Goal: Transaction & Acquisition: Obtain resource

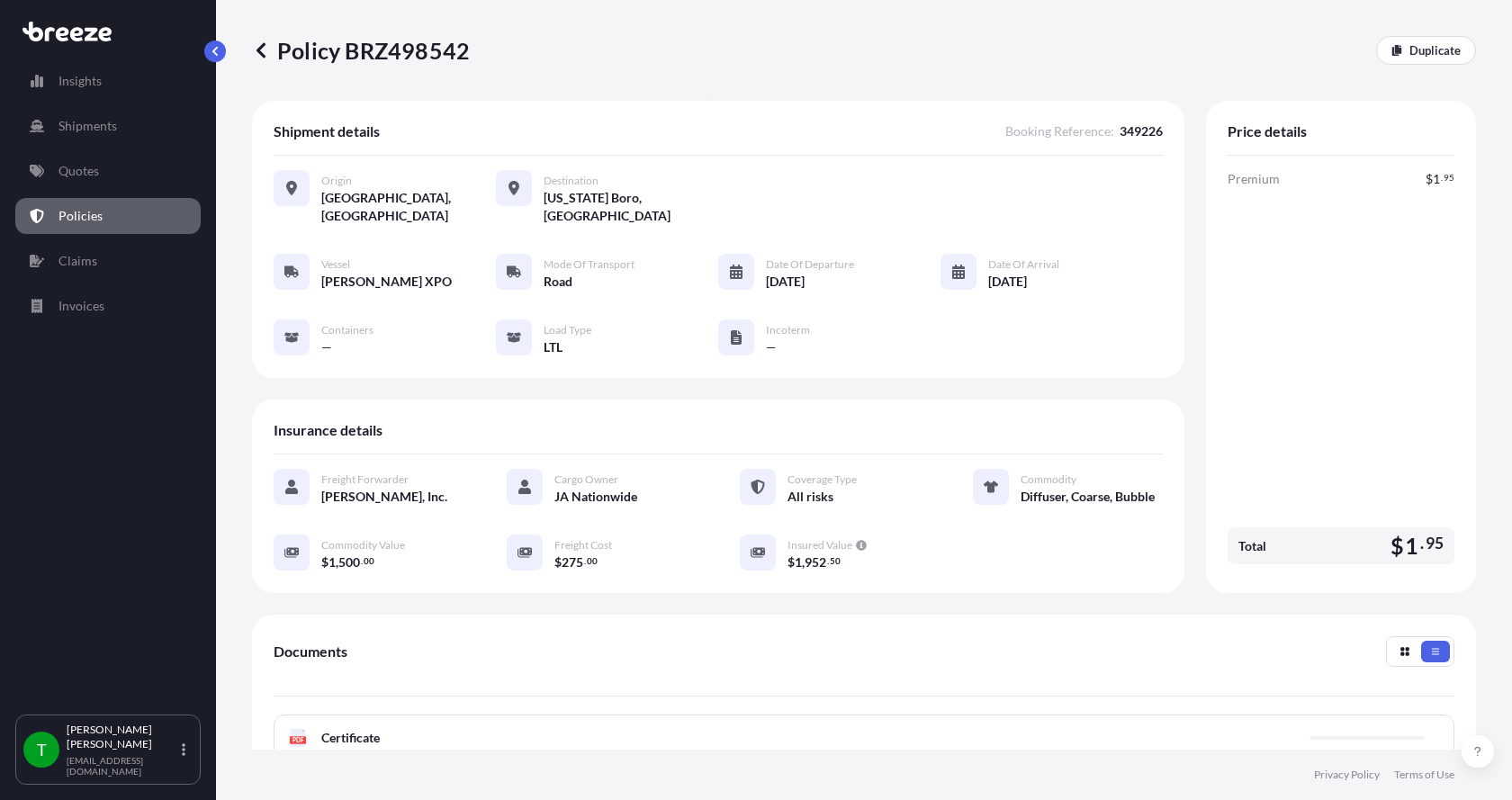
scroll to position [270, 0]
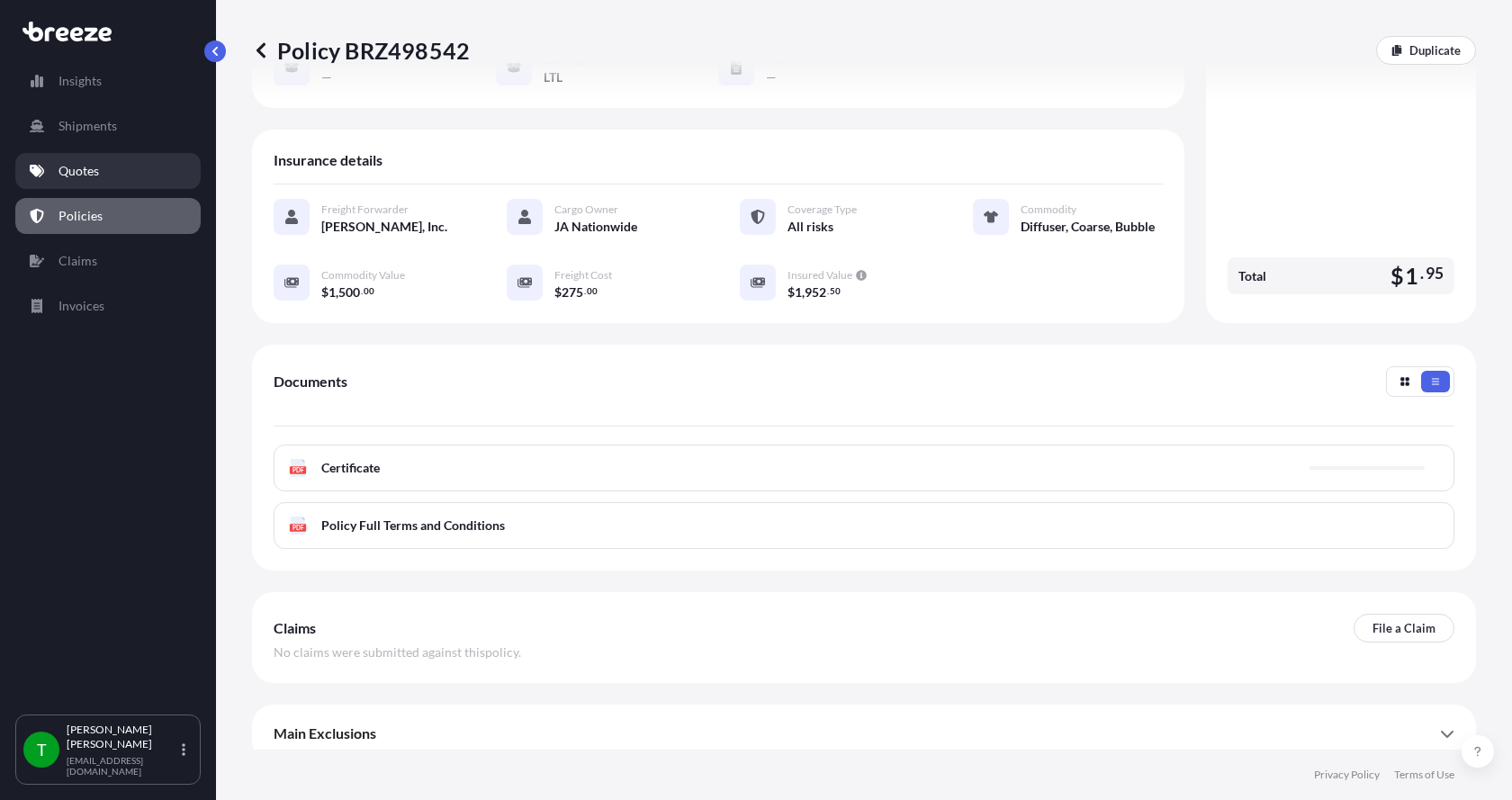
click at [73, 166] on p "Quotes" at bounding box center [79, 171] width 40 height 18
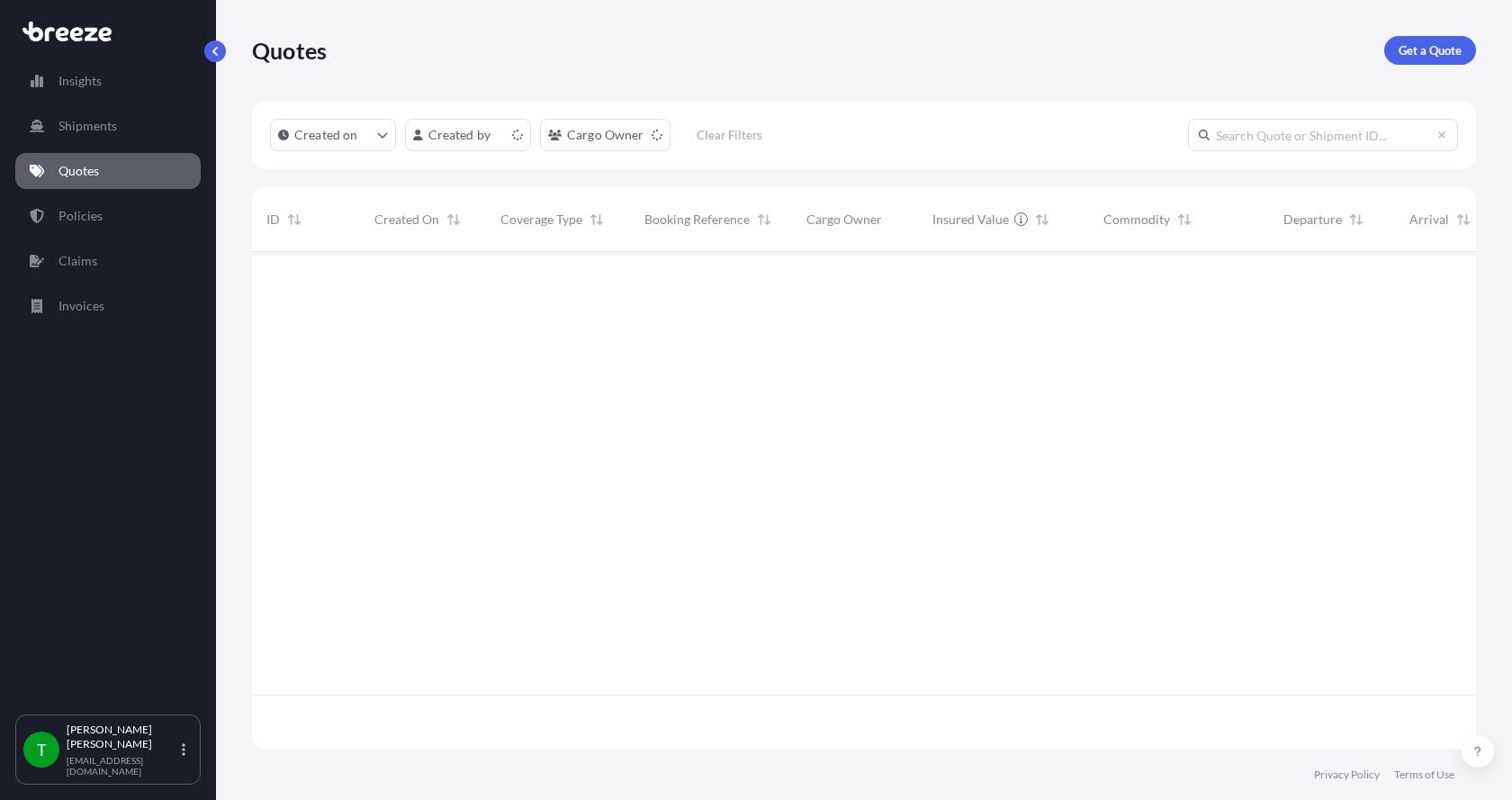
scroll to position [494, 1211]
click at [1436, 44] on p "Get a Quote" at bounding box center [1430, 50] width 63 height 18
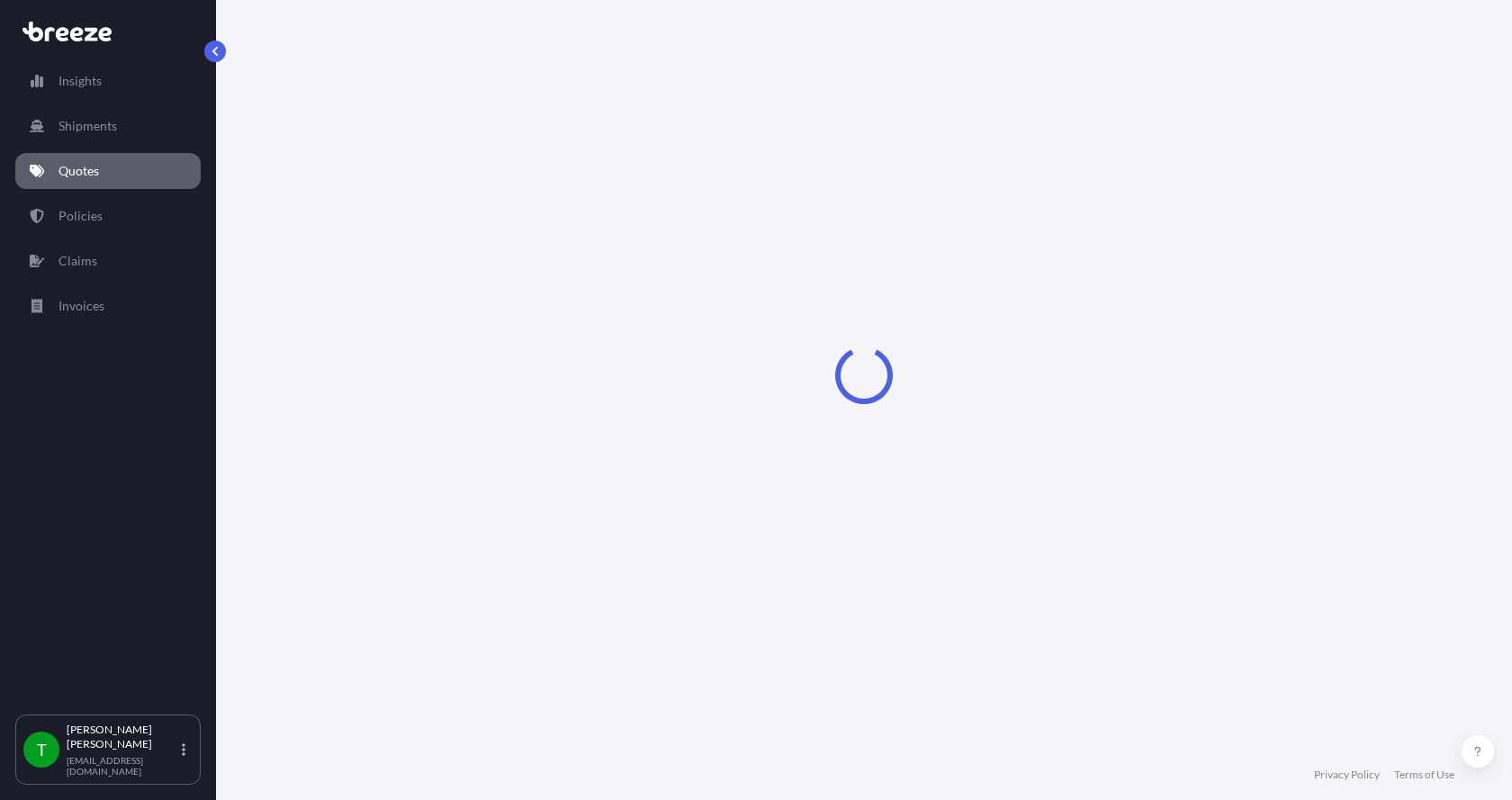
select select "Sea"
select select "1"
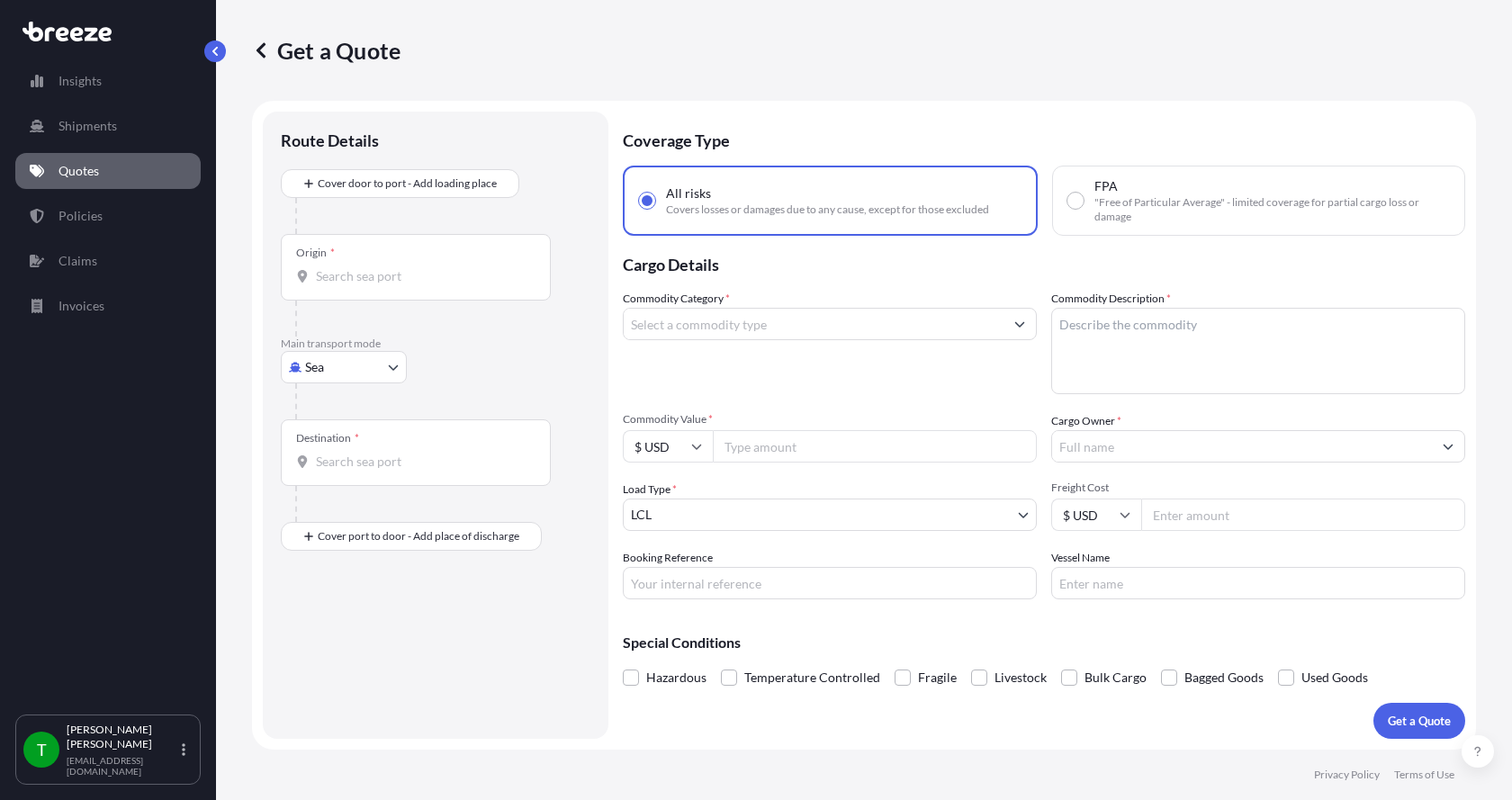
click at [334, 365] on body "Insights Shipments Quotes Policies Claims Invoices T [PERSON_NAME] [EMAIL_ADDRE…" at bounding box center [756, 400] width 1512 height 800
click at [338, 474] on span "Road" at bounding box center [330, 479] width 29 height 18
select select "Road"
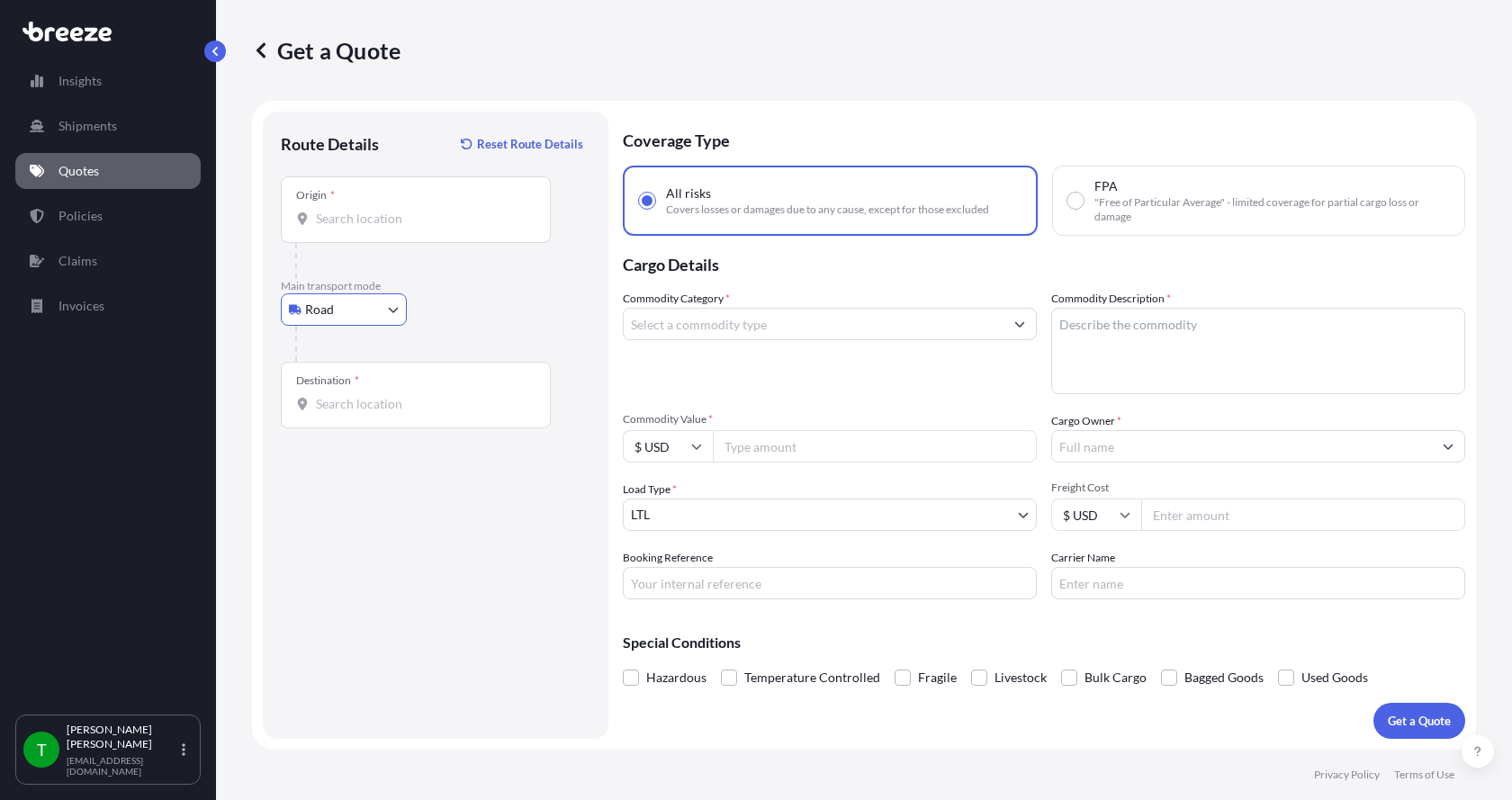
click at [343, 222] on input "Origin *" at bounding box center [422, 219] width 213 height 18
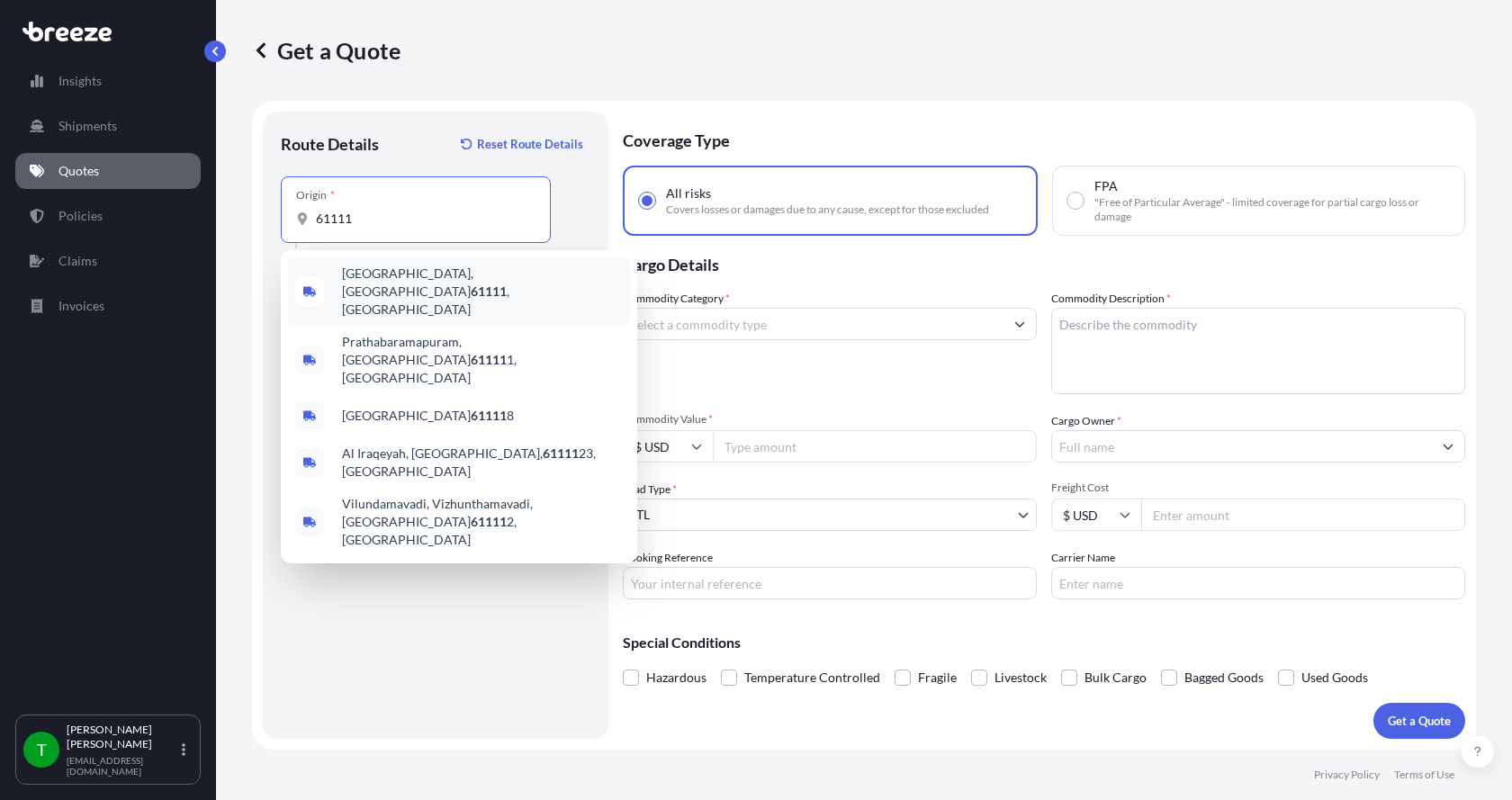
click at [366, 275] on span "[GEOGRAPHIC_DATA] , [GEOGRAPHIC_DATA]" at bounding box center [481, 291] width 280 height 54
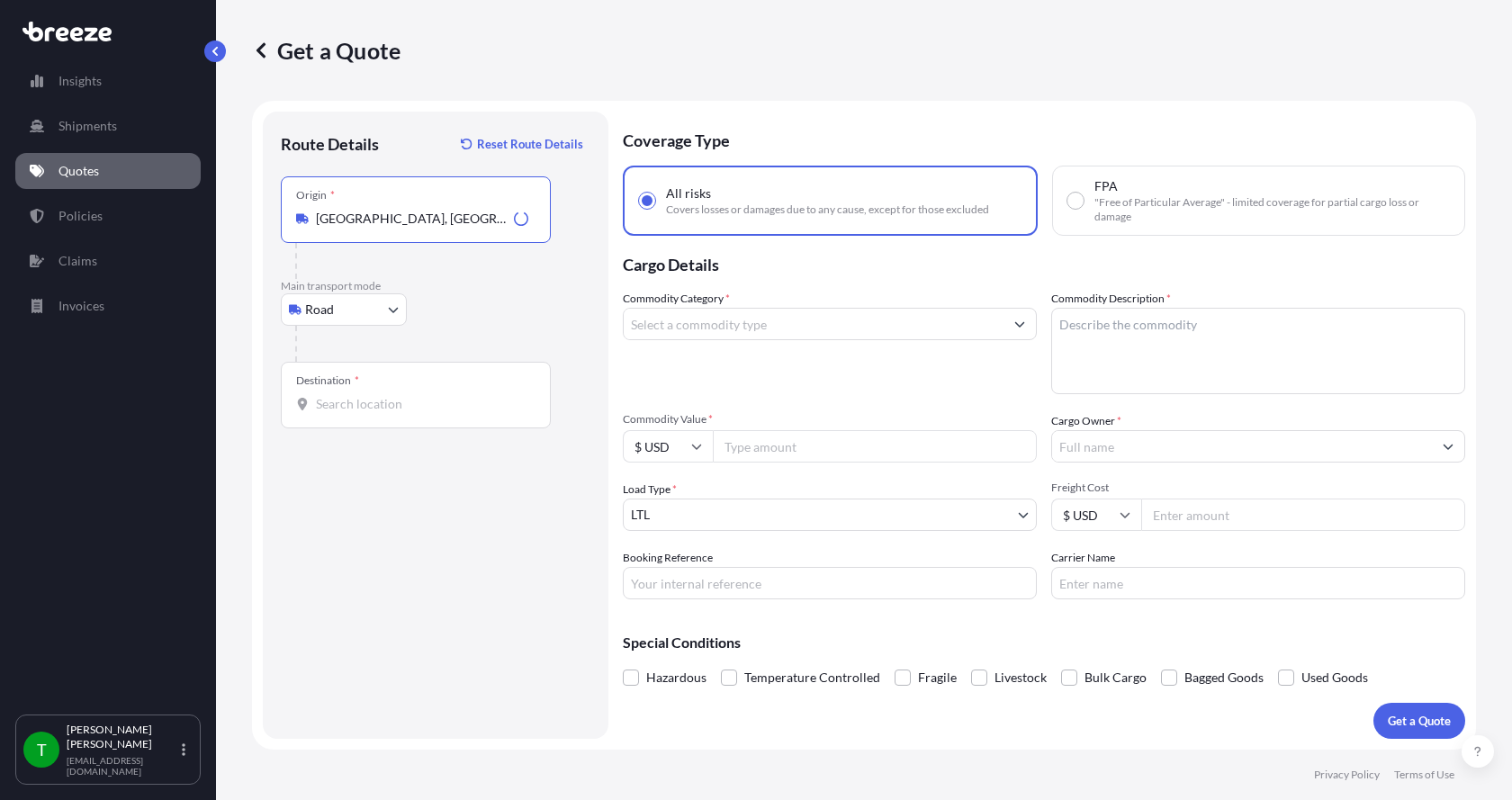
type input "[GEOGRAPHIC_DATA], [GEOGRAPHIC_DATA]"
click at [329, 397] on input "Destination *" at bounding box center [422, 405] width 213 height 18
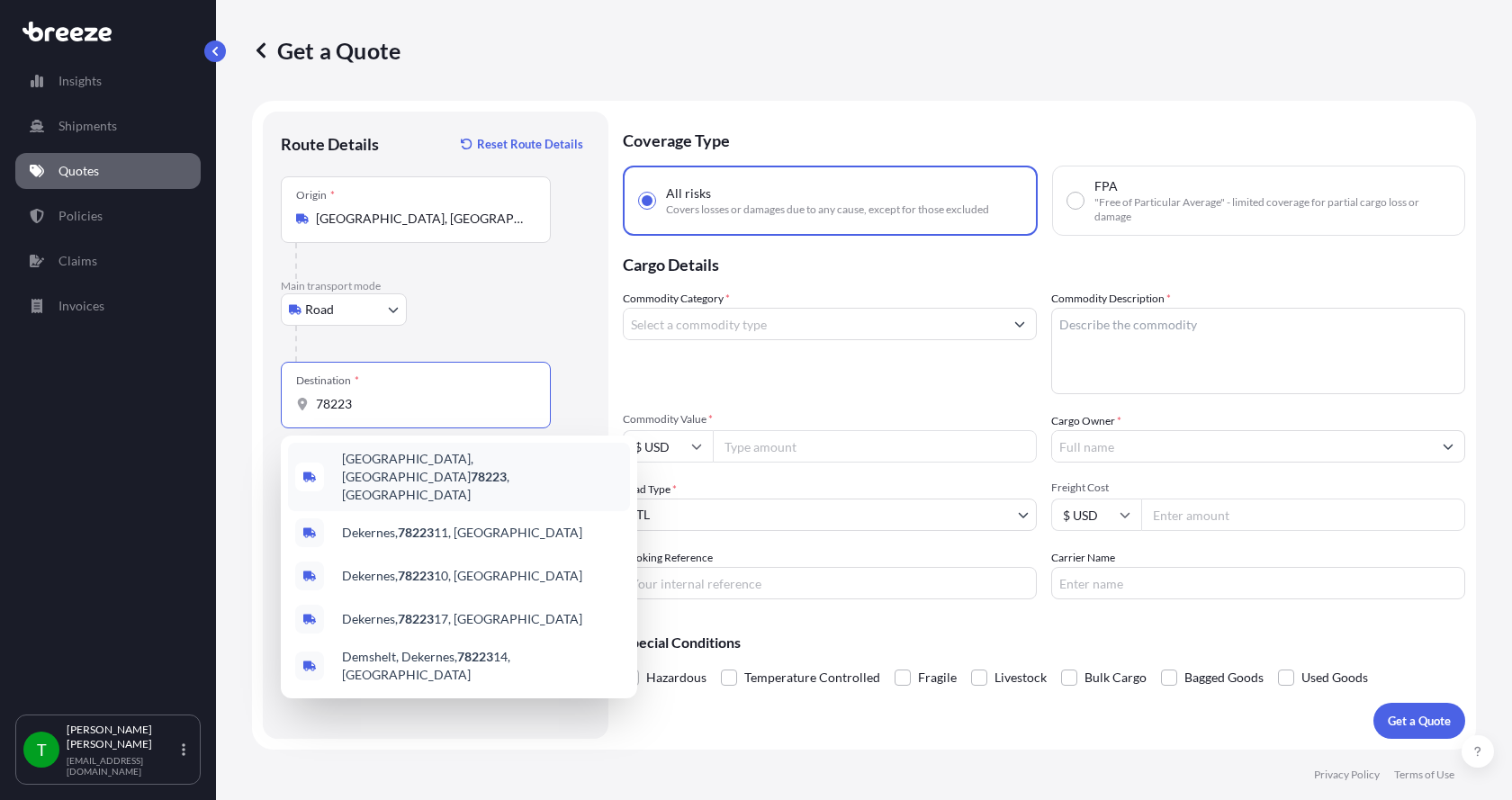
click at [354, 465] on span "[GEOGRAPHIC_DATA] , [GEOGRAPHIC_DATA]" at bounding box center [481, 477] width 280 height 54
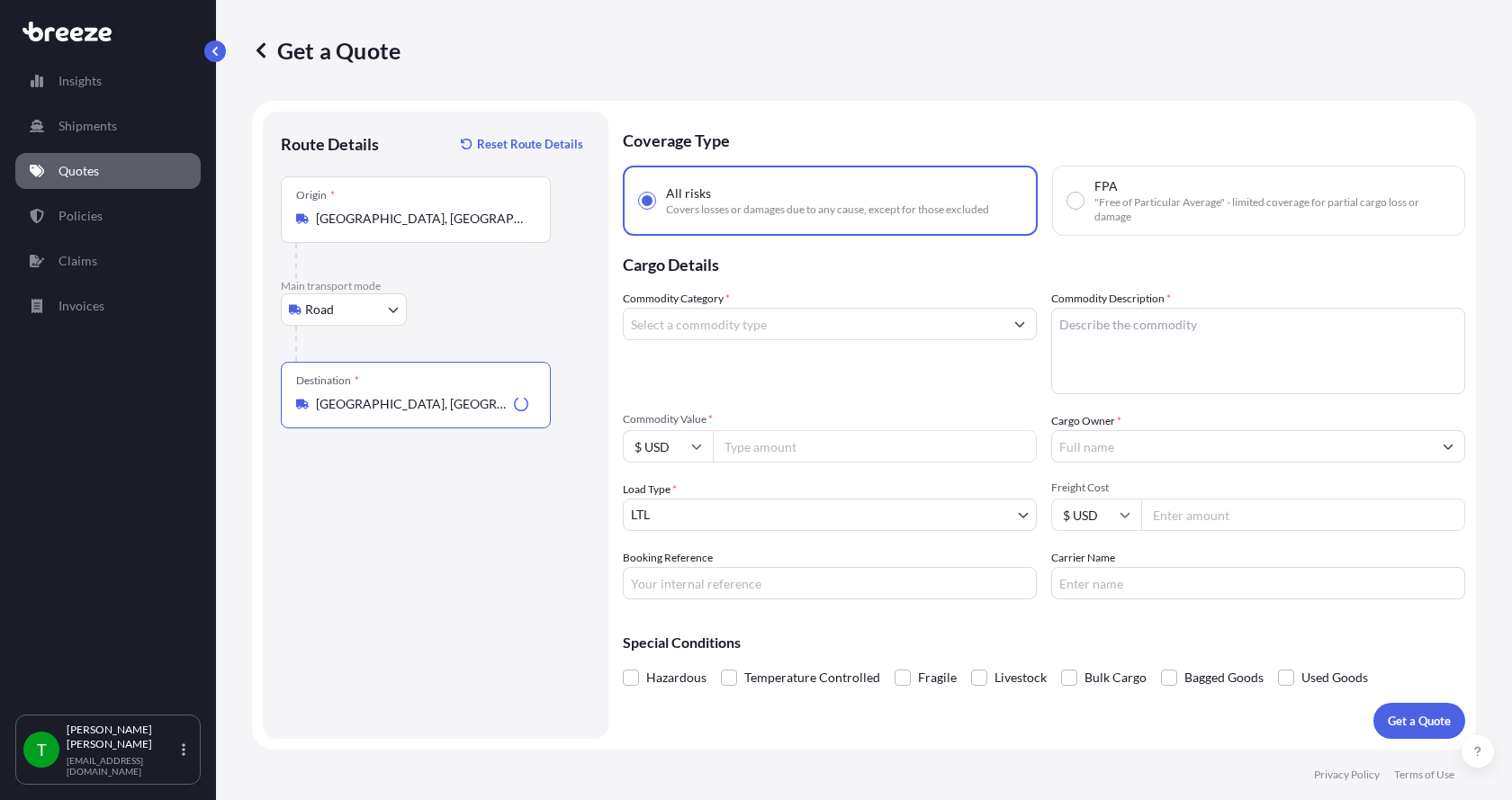
type input "[GEOGRAPHIC_DATA], [GEOGRAPHIC_DATA]"
click at [717, 328] on input "Commodity Category *" at bounding box center [814, 323] width 380 height 32
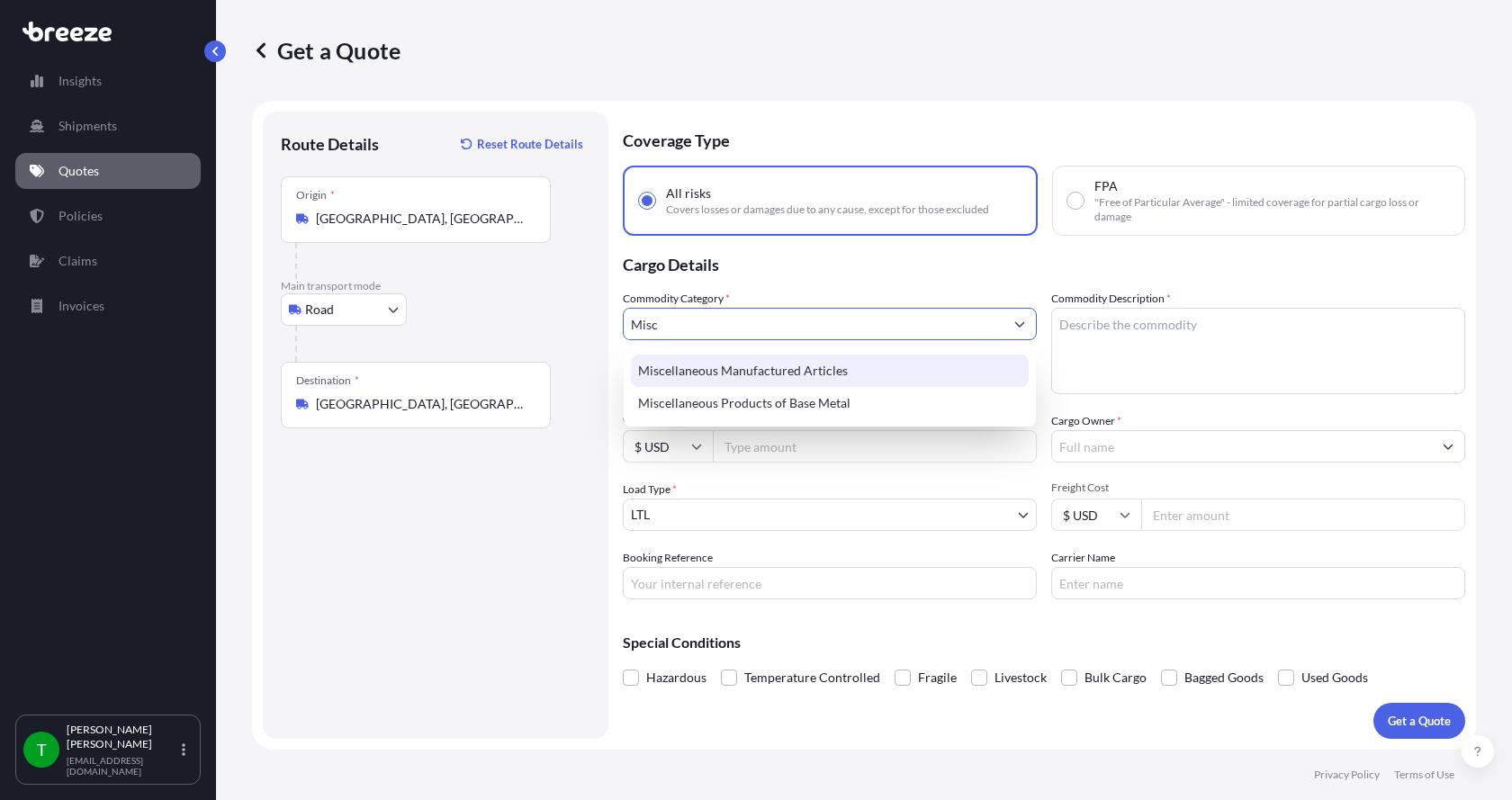
click at [712, 369] on div "Miscellaneous Manufactured Articles" at bounding box center [830, 370] width 398 height 32
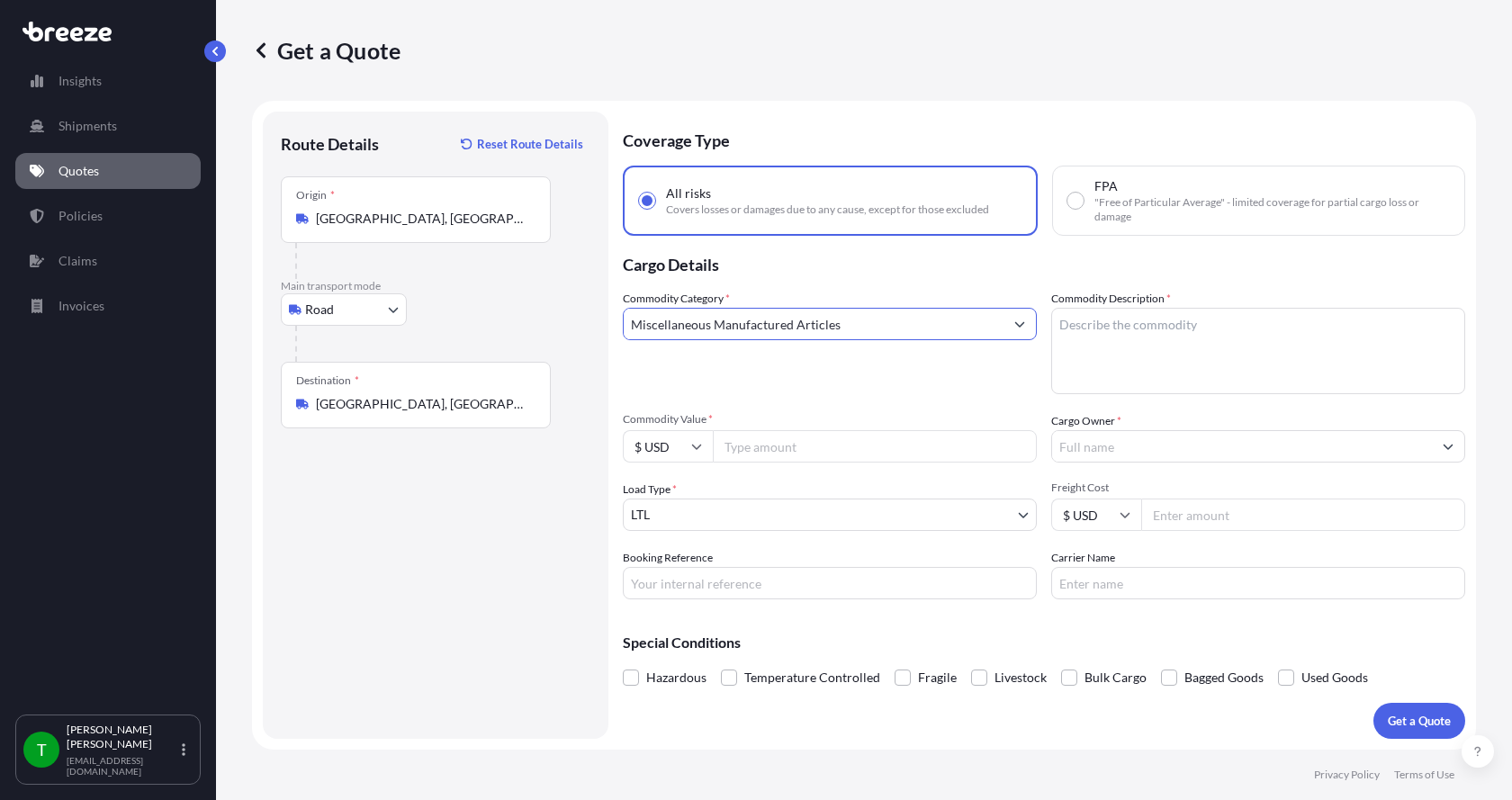
type input "Miscellaneous Manufactured Articles"
click at [1091, 318] on textarea "Commodity Description *" at bounding box center [1258, 351] width 414 height 87
type textarea "Parts Motor AER 7.5HP"
click at [839, 447] on input "Commodity Value *" at bounding box center [874, 446] width 324 height 32
type input "1300.00"
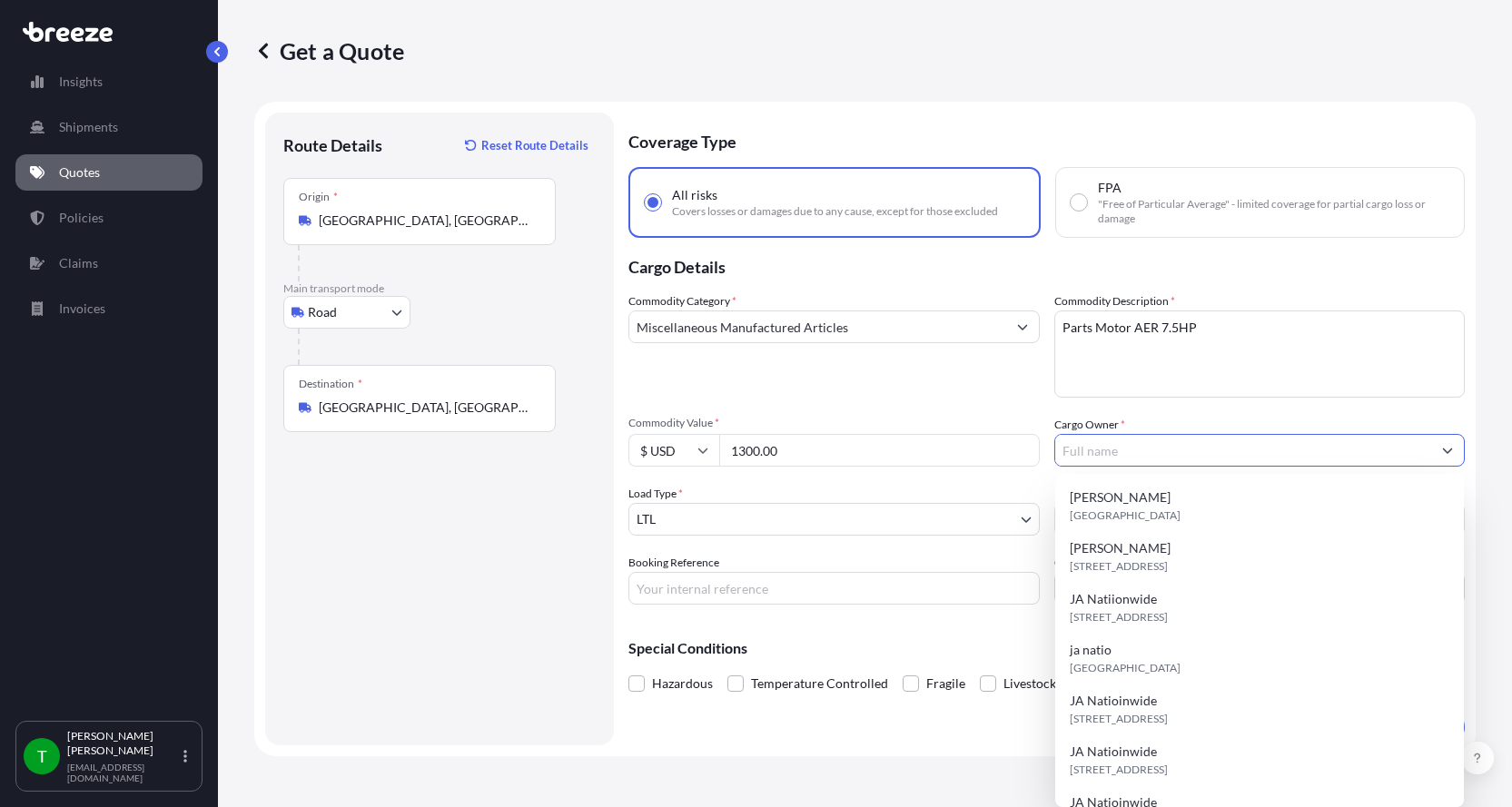
click at [1153, 458] on input "Cargo Owner *" at bounding box center [1243, 450] width 377 height 32
type input "JA Nationwide"
click at [686, 585] on input "Booking Reference" at bounding box center [834, 588] width 411 height 32
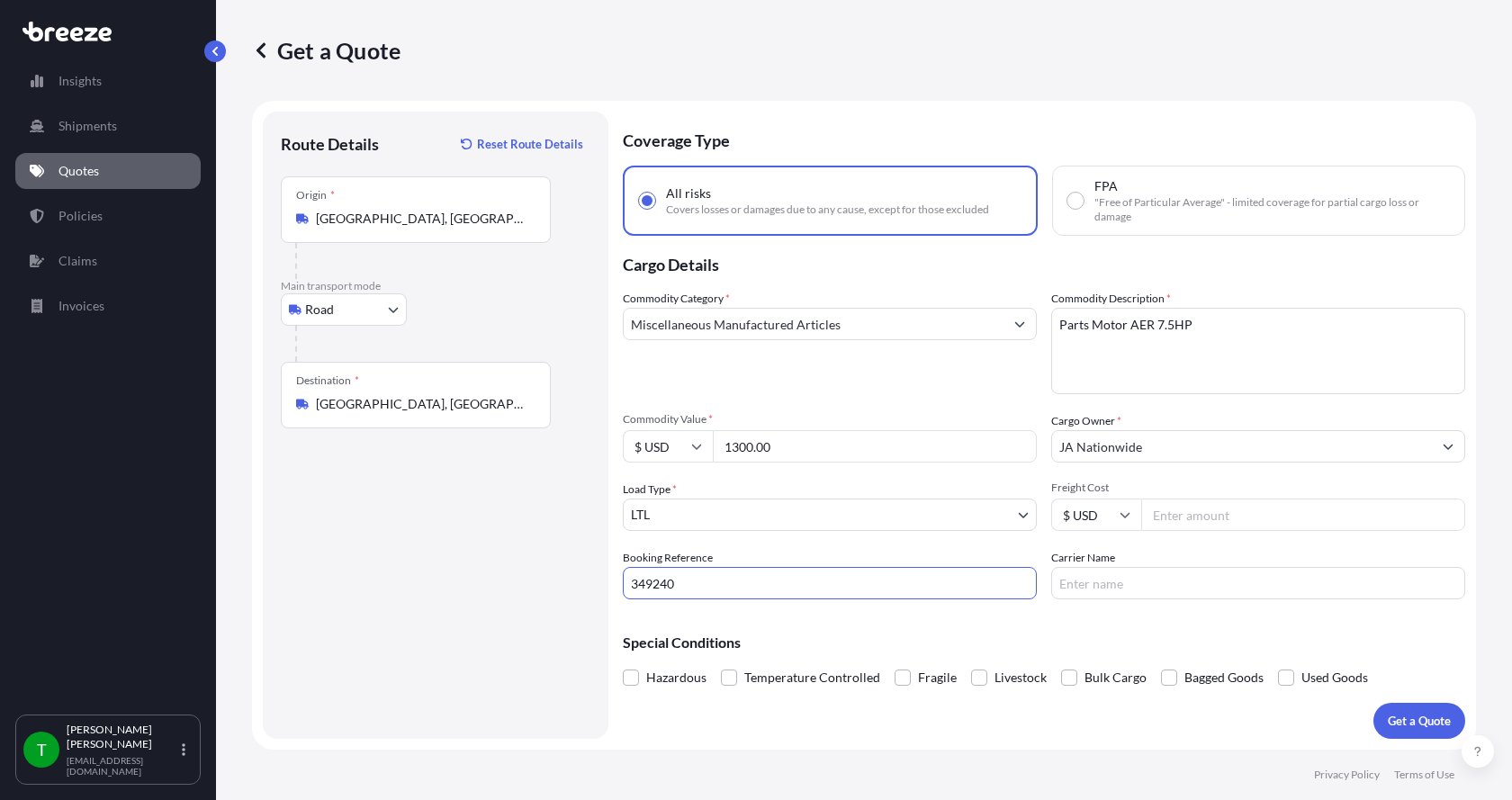
type input "349240"
click at [1179, 520] on input "Freight Cost" at bounding box center [1303, 514] width 324 height 32
type input "3"
click at [1174, 515] on input "Freight Cost" at bounding box center [1303, 514] width 324 height 32
type input "340"
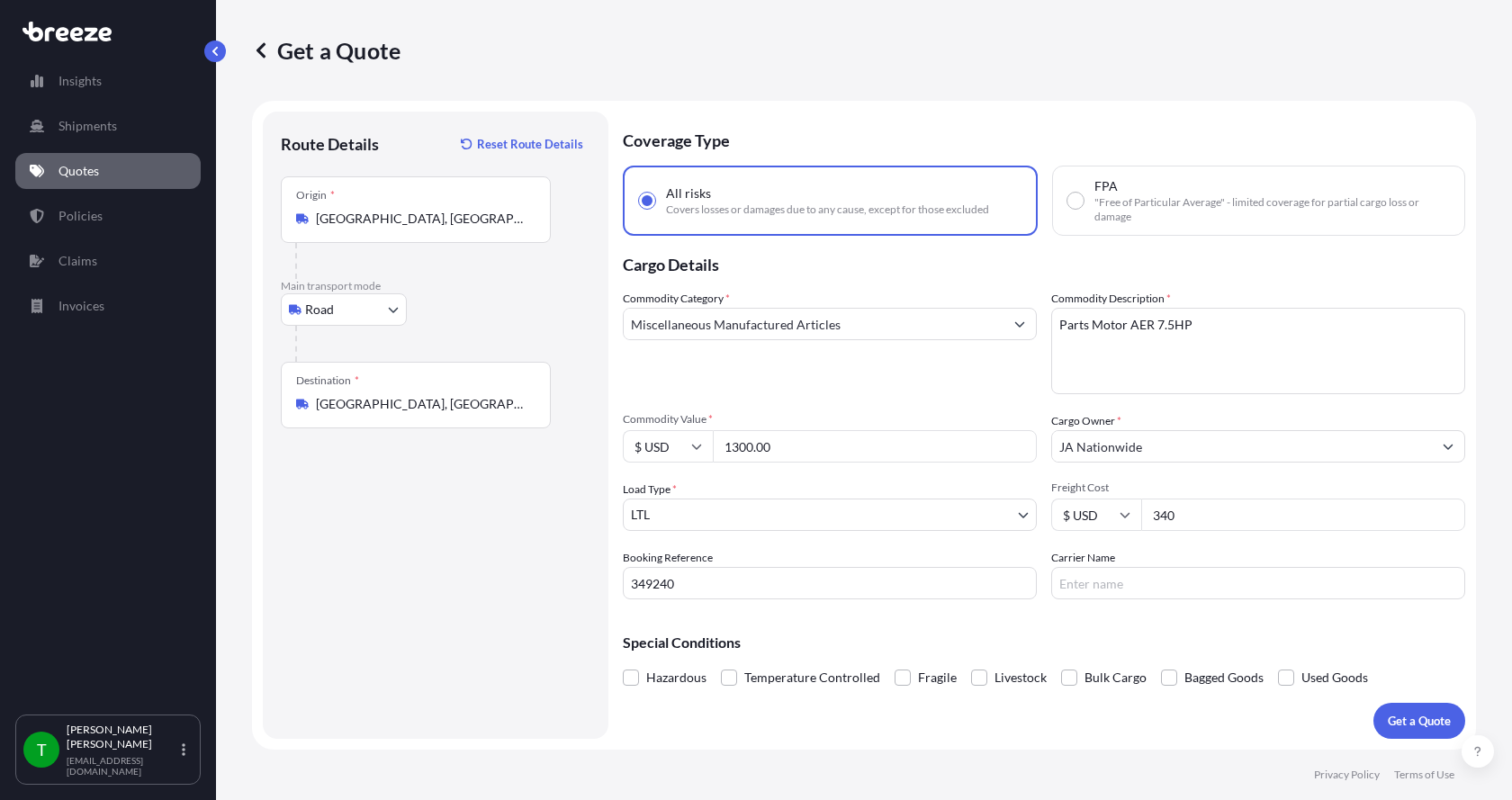
click at [1374, 703] on button "Get a Quote" at bounding box center [1420, 721] width 92 height 36
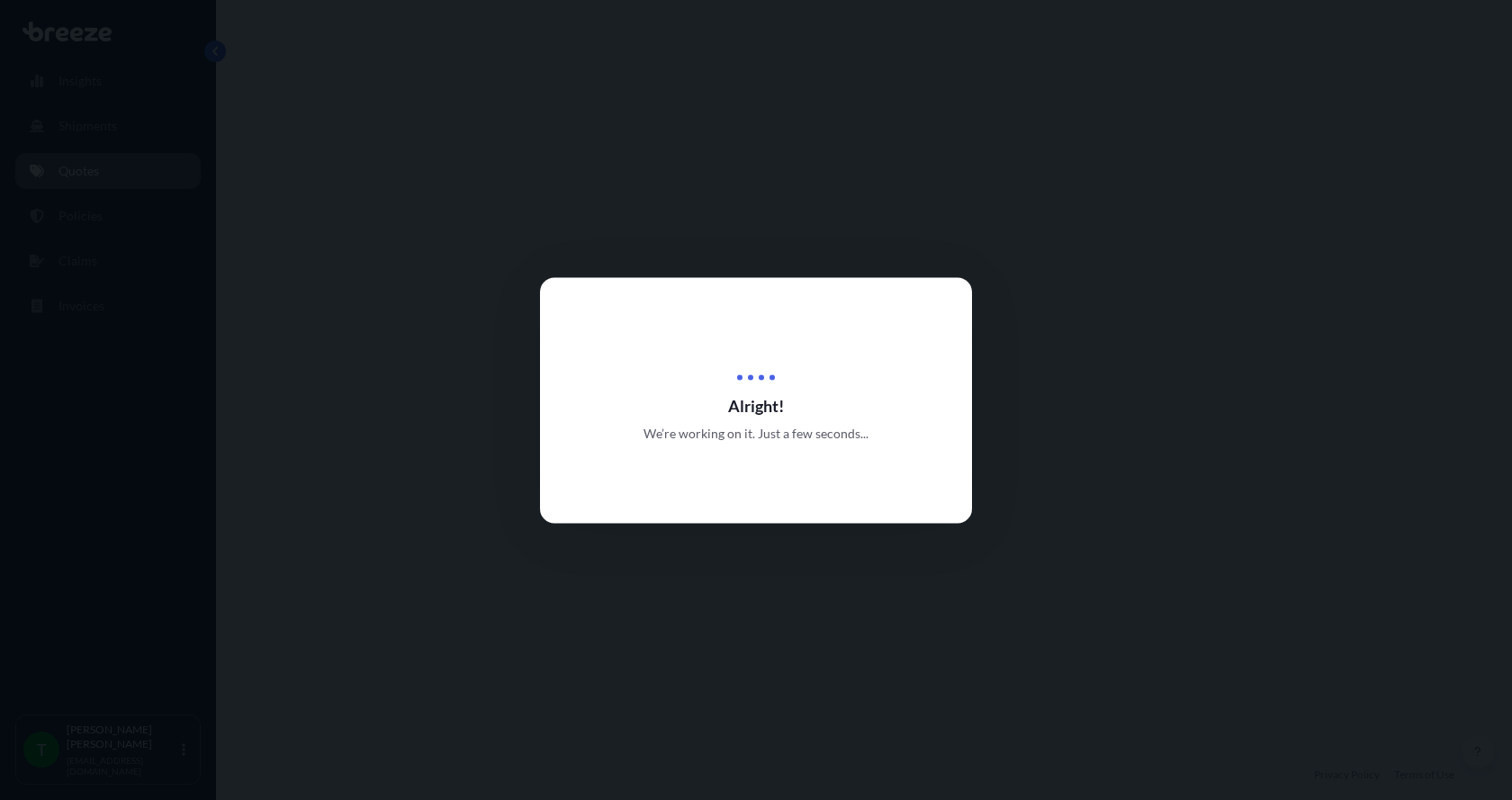
select select "Road"
select select "1"
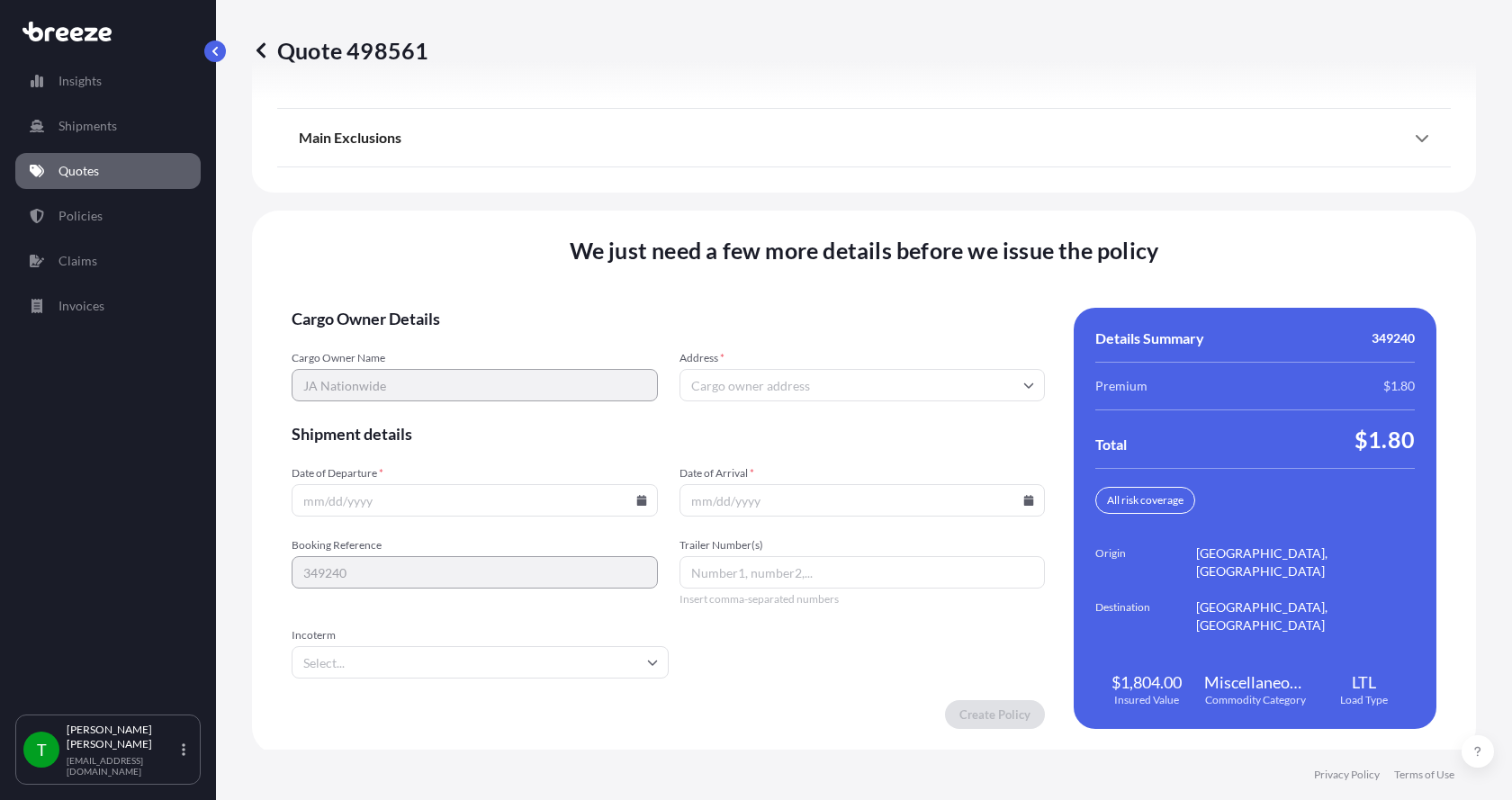
scroll to position [2367, 0]
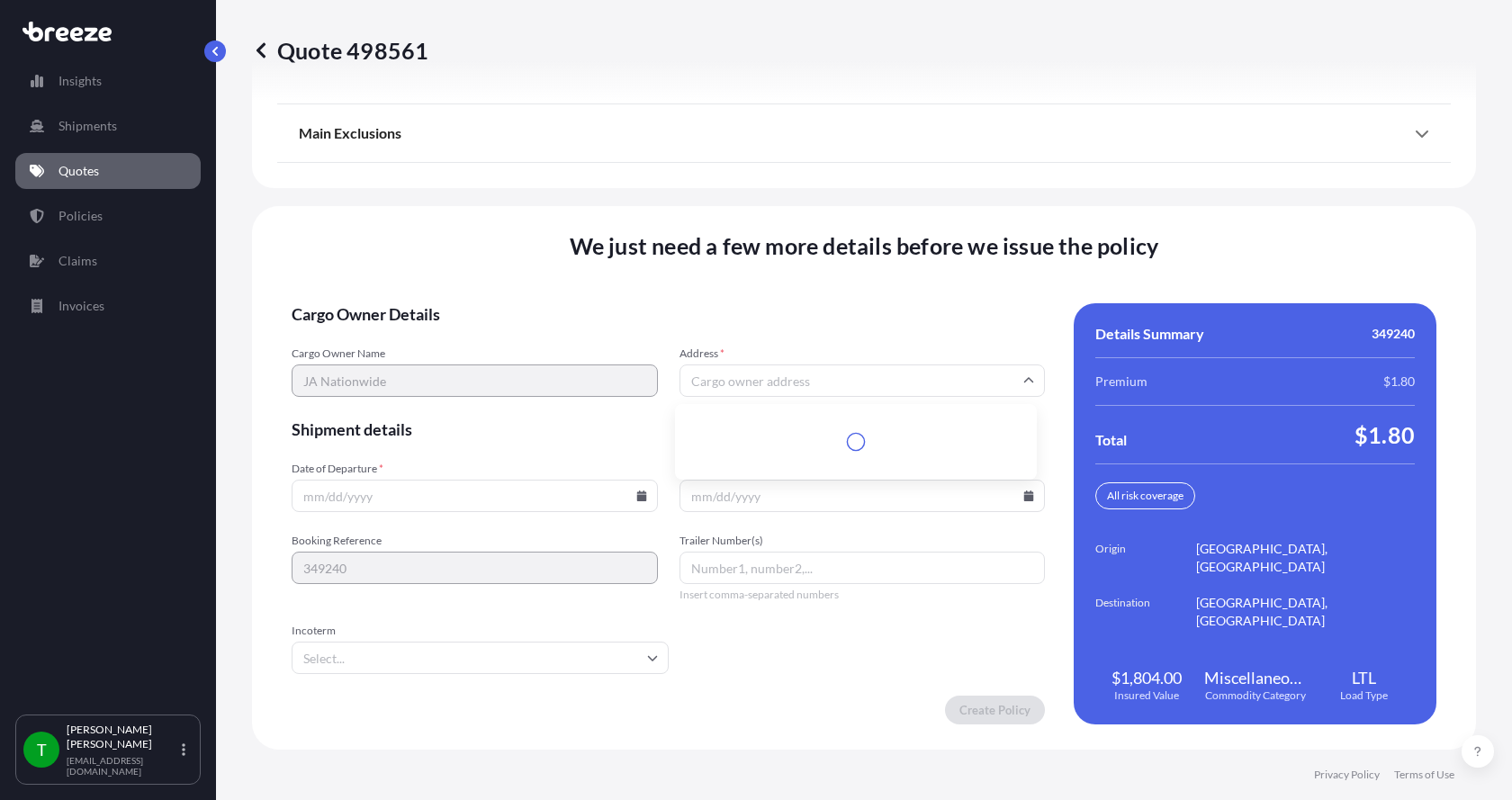
click at [839, 373] on input "Address *" at bounding box center [862, 380] width 366 height 32
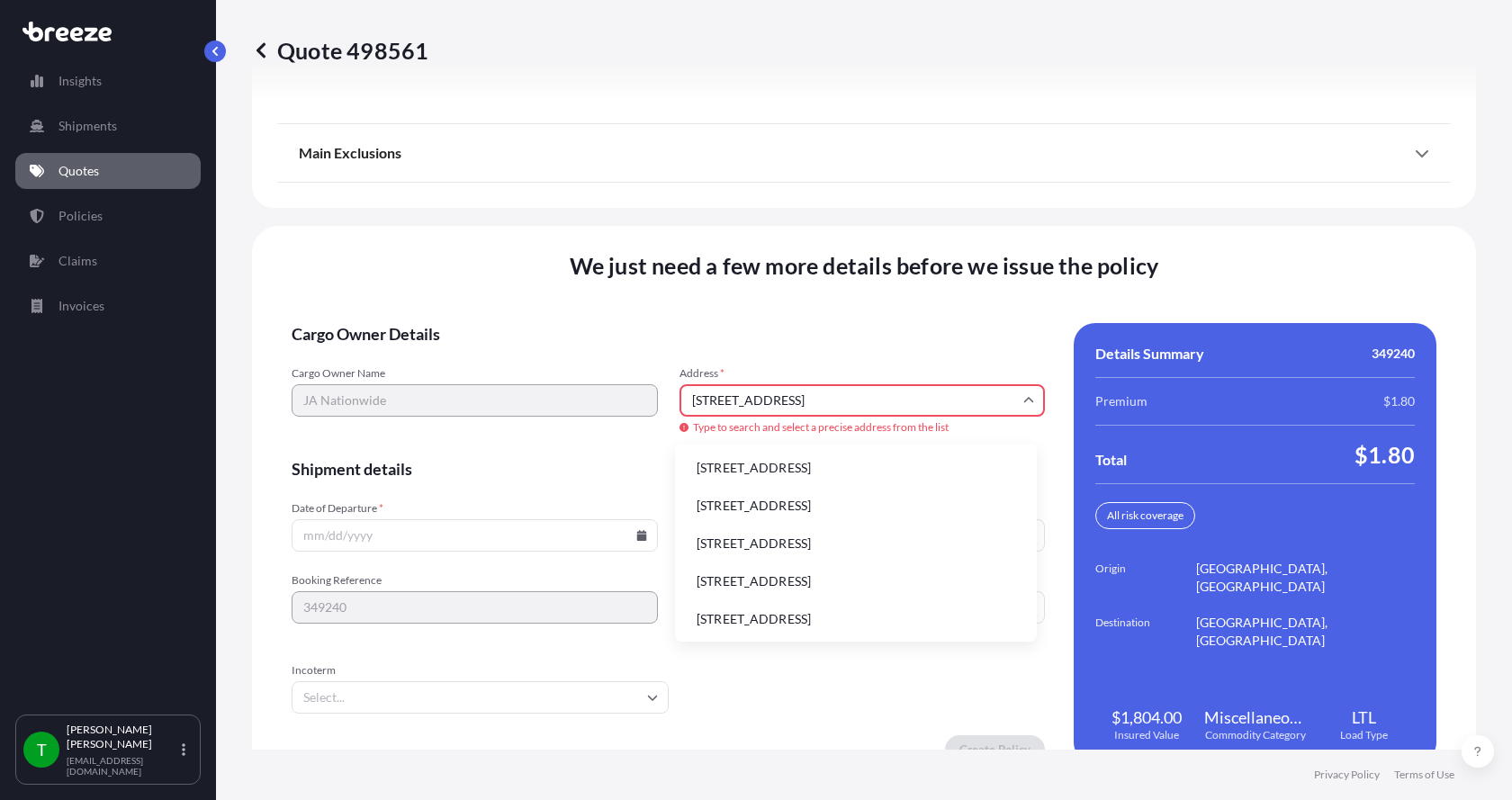
click at [757, 467] on li "[STREET_ADDRESS]" at bounding box center [856, 468] width 347 height 34
type input "[STREET_ADDRESS]"
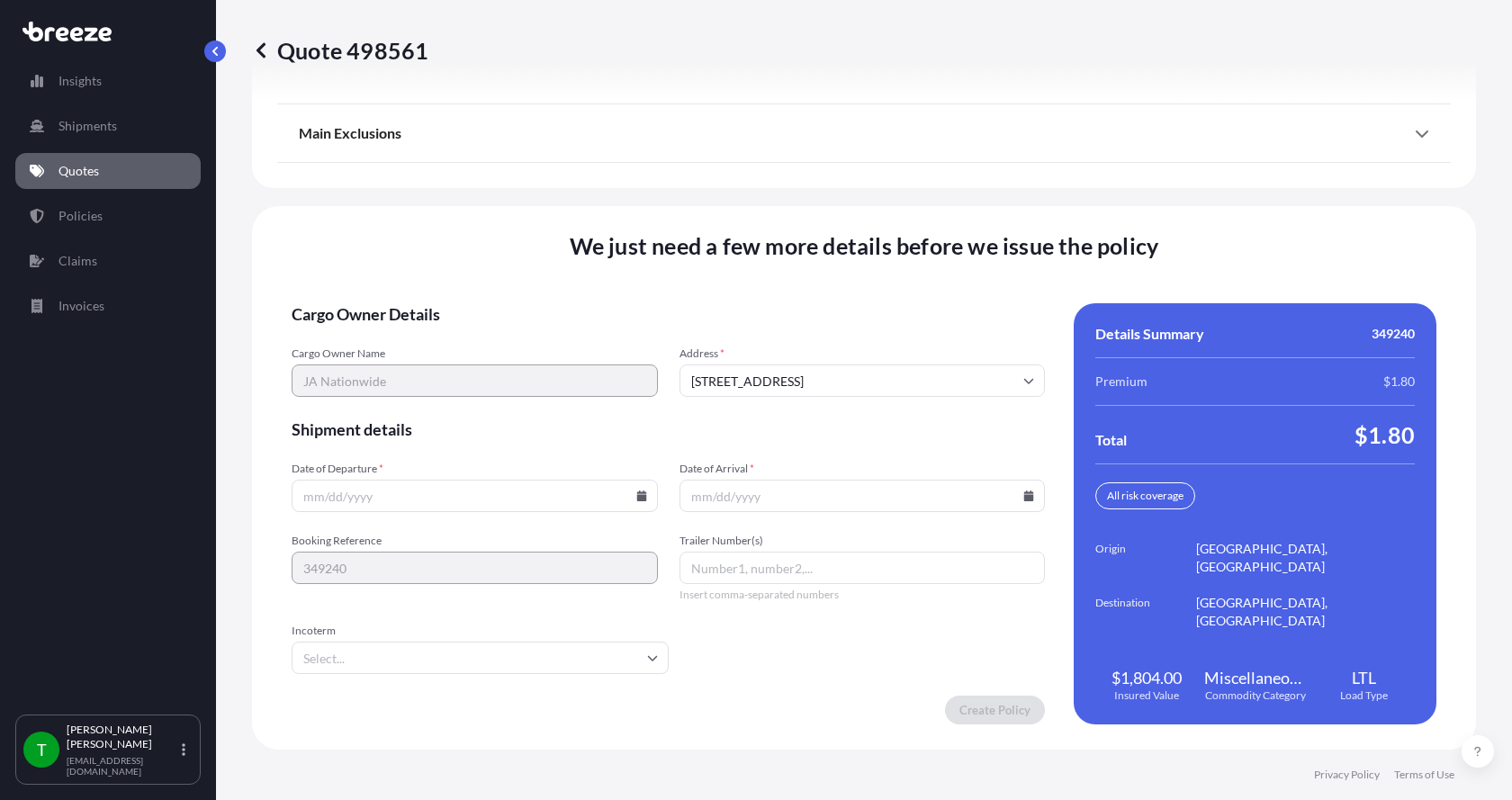
click at [638, 495] on icon at bounding box center [641, 496] width 10 height 11
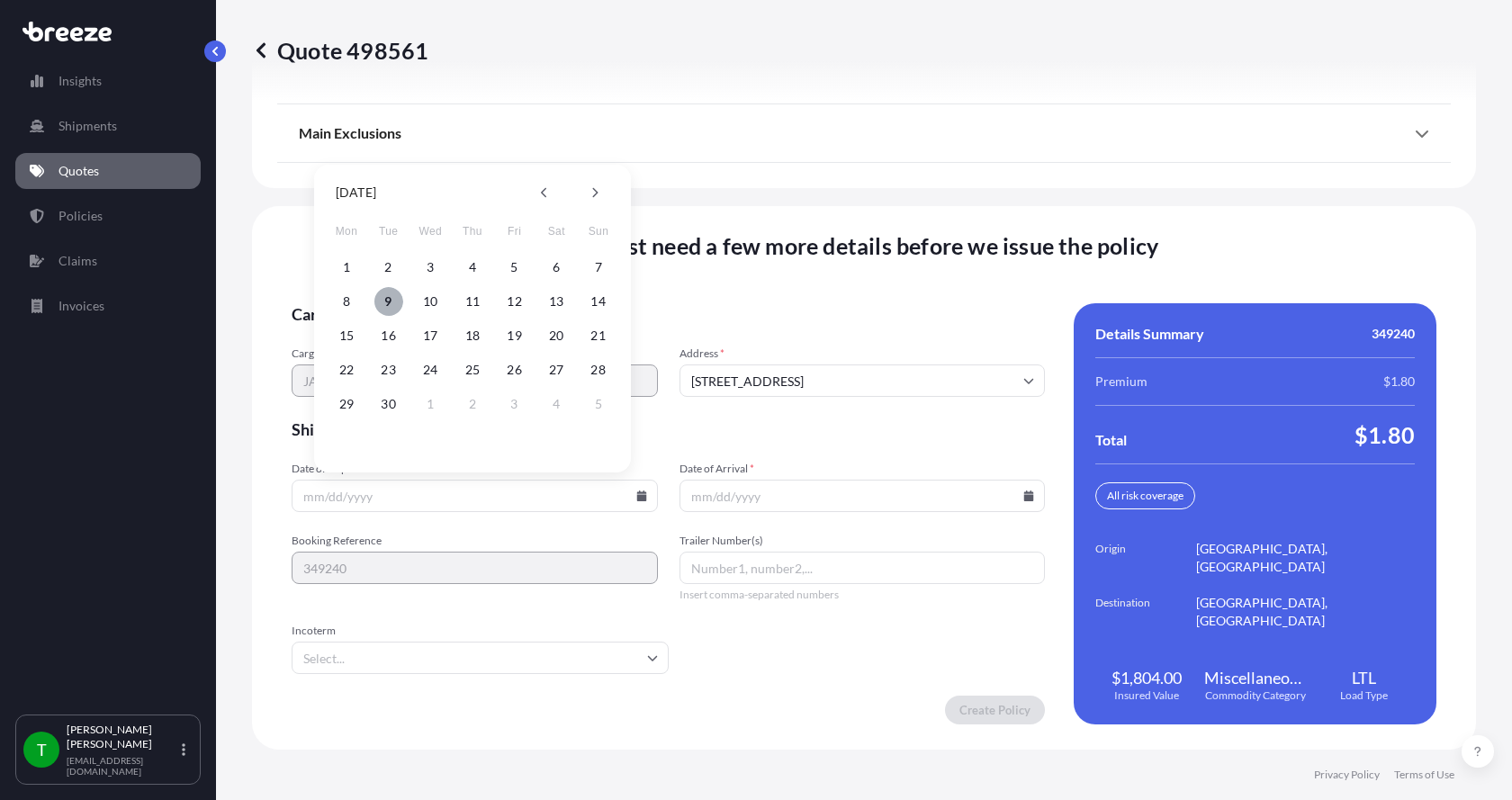
click at [385, 298] on button "9" at bounding box center [389, 301] width 29 height 29
type input "[DATE]"
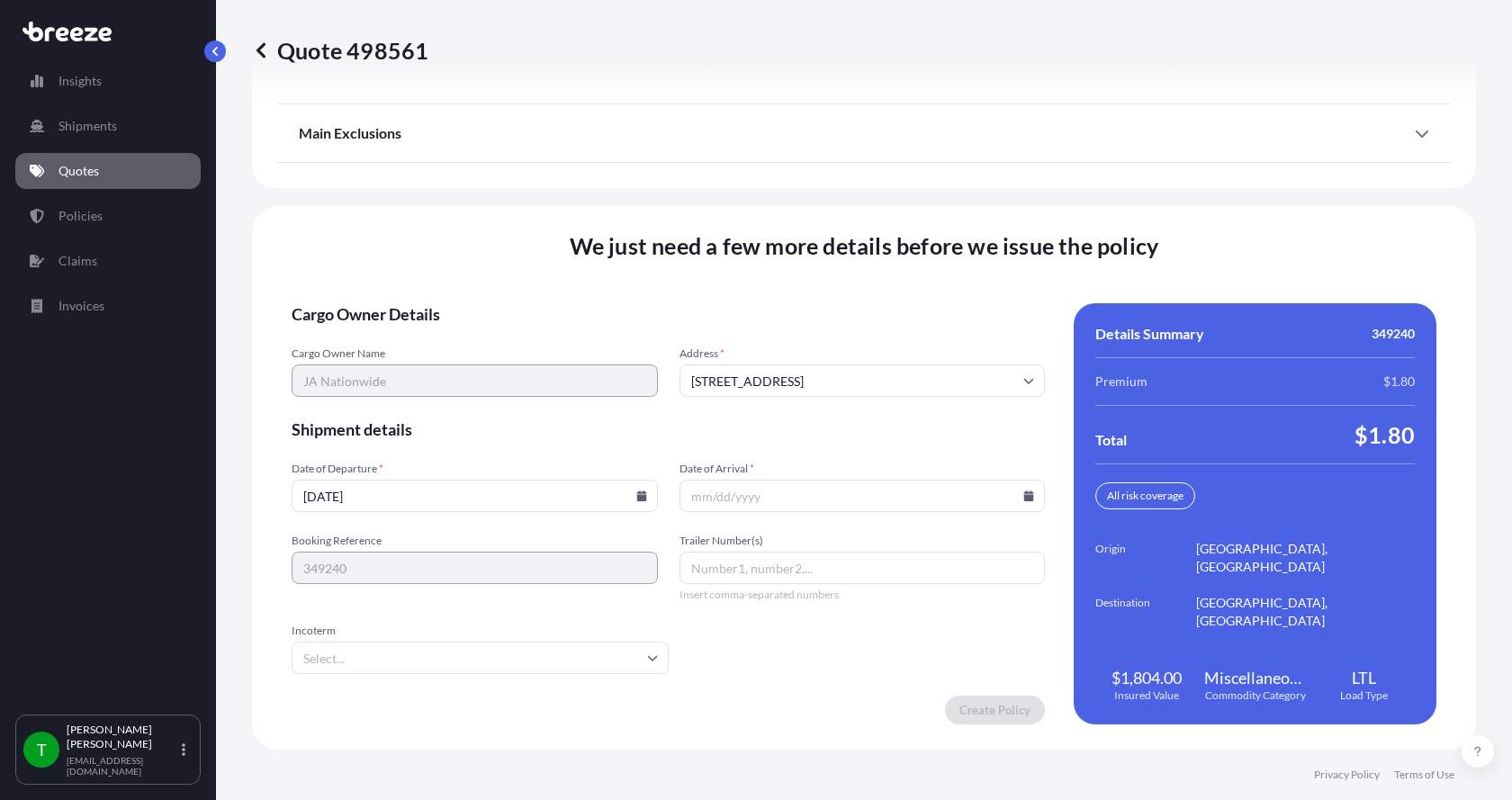
click at [1023, 494] on icon at bounding box center [1029, 496] width 11 height 11
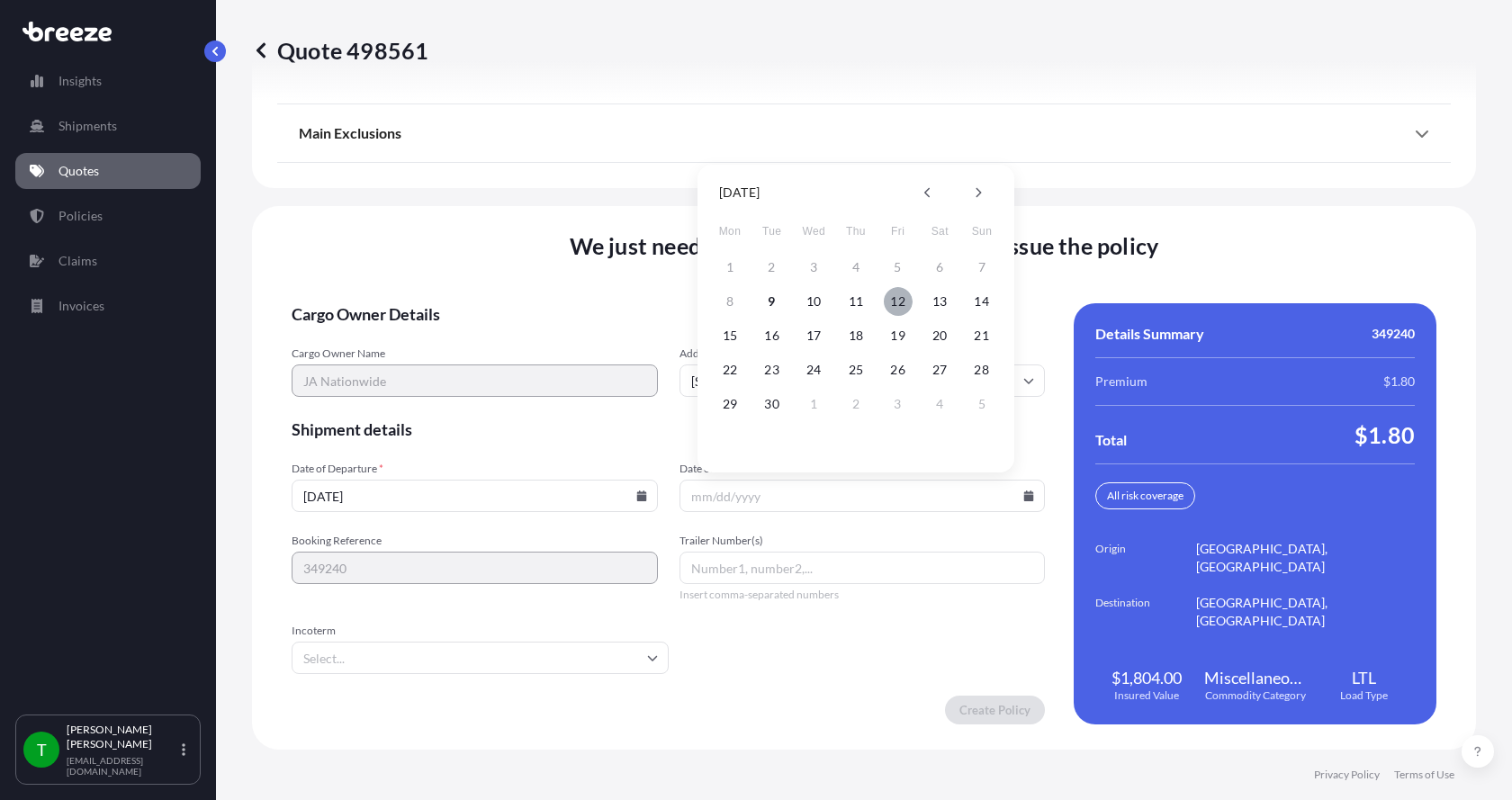
click at [901, 306] on button "12" at bounding box center [899, 301] width 29 height 29
type input "[DATE]"
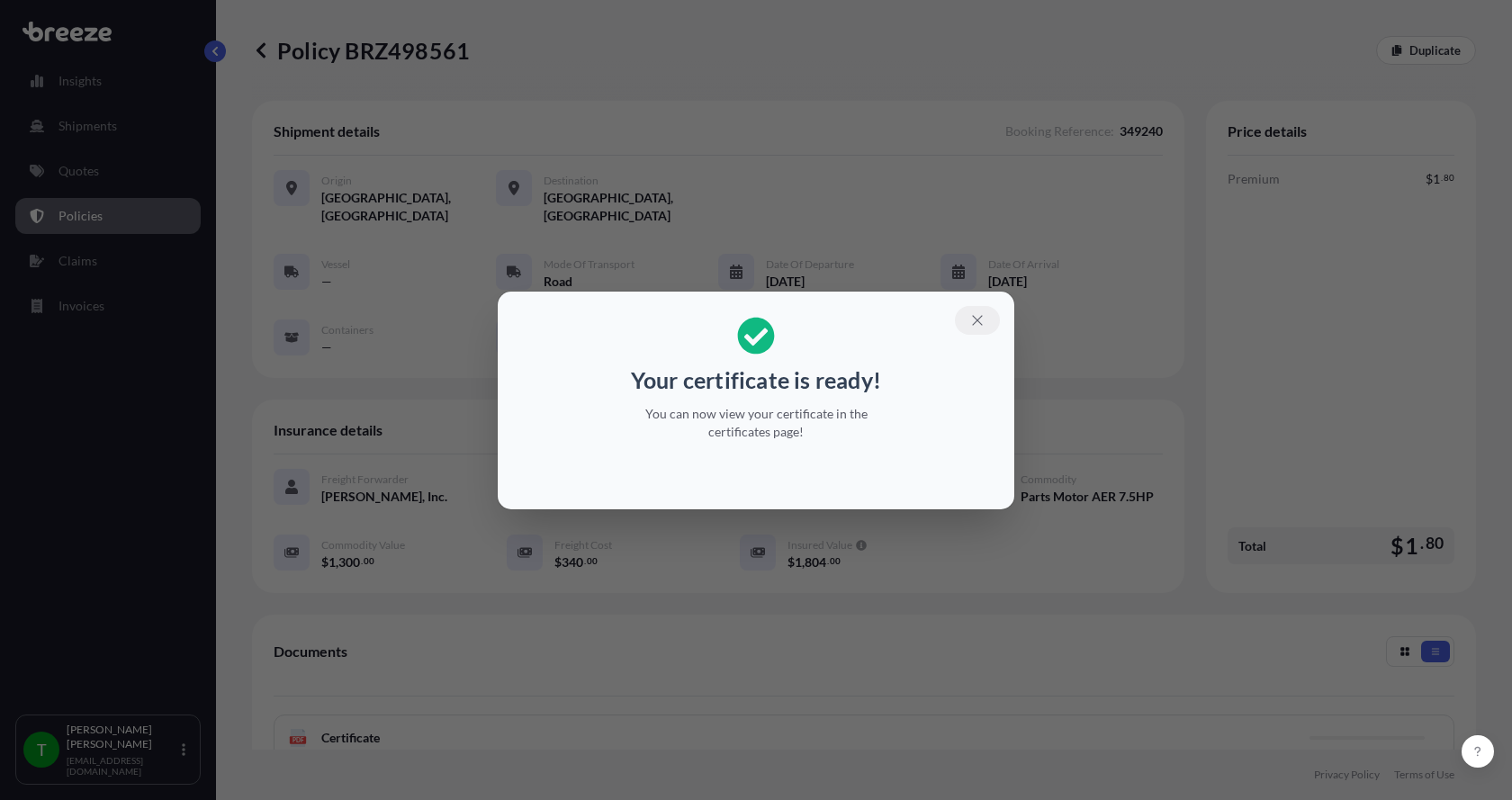
click at [975, 314] on icon "button" at bounding box center [978, 321] width 16 height 16
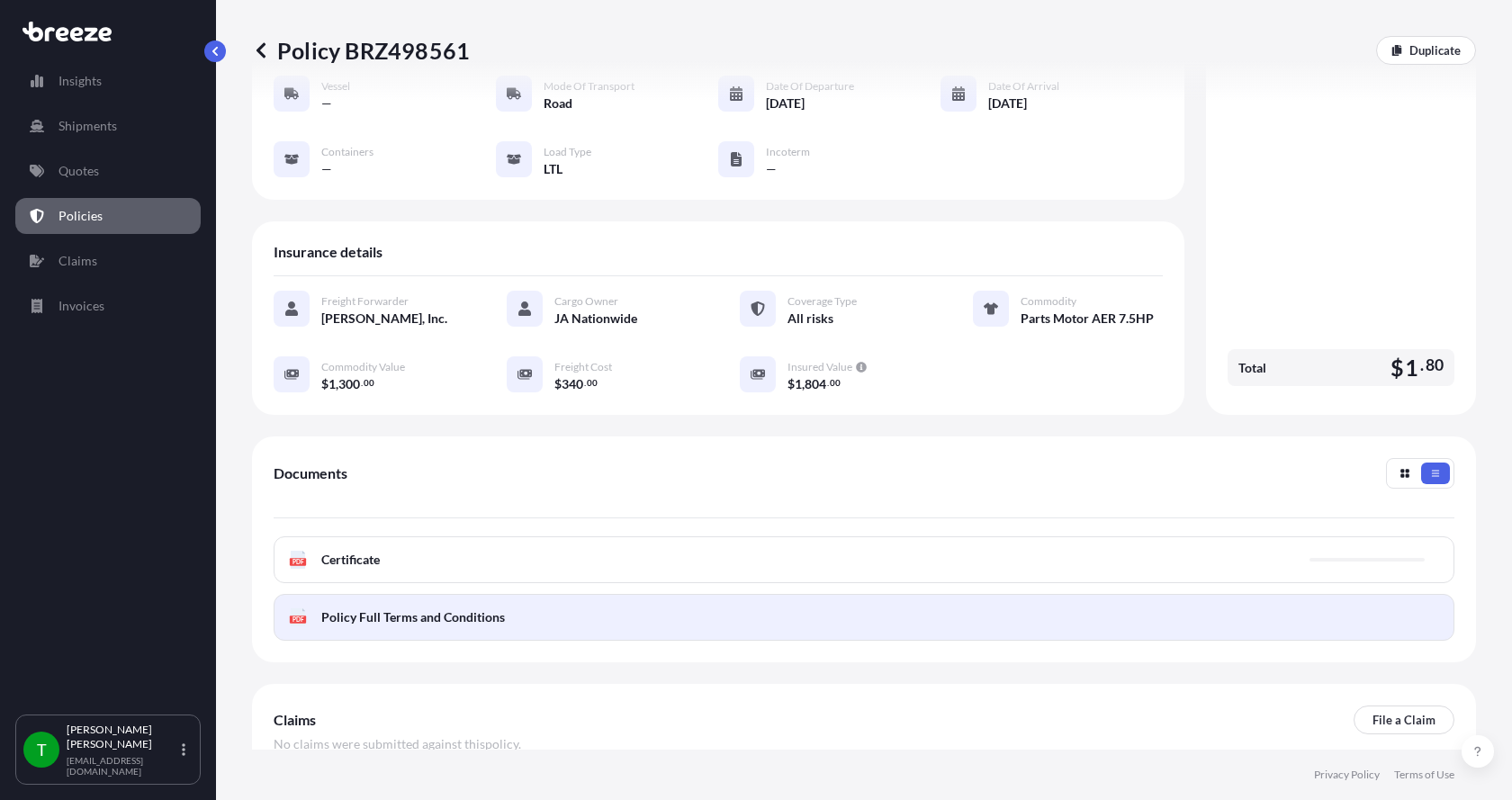
scroll to position [180, 0]
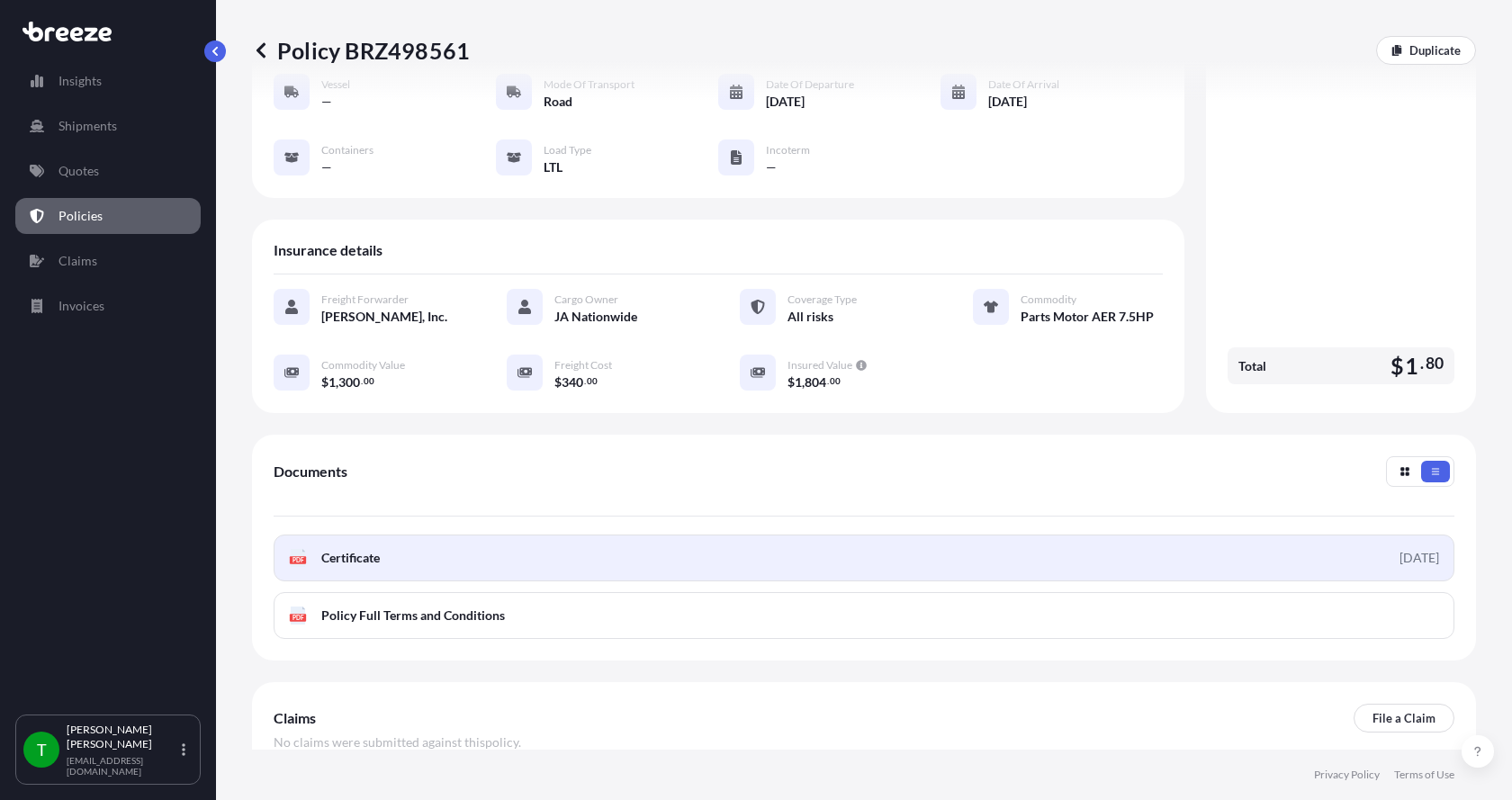
click at [301, 549] on icon at bounding box center [298, 558] width 16 height 18
